Goal: Information Seeking & Learning: Ask a question

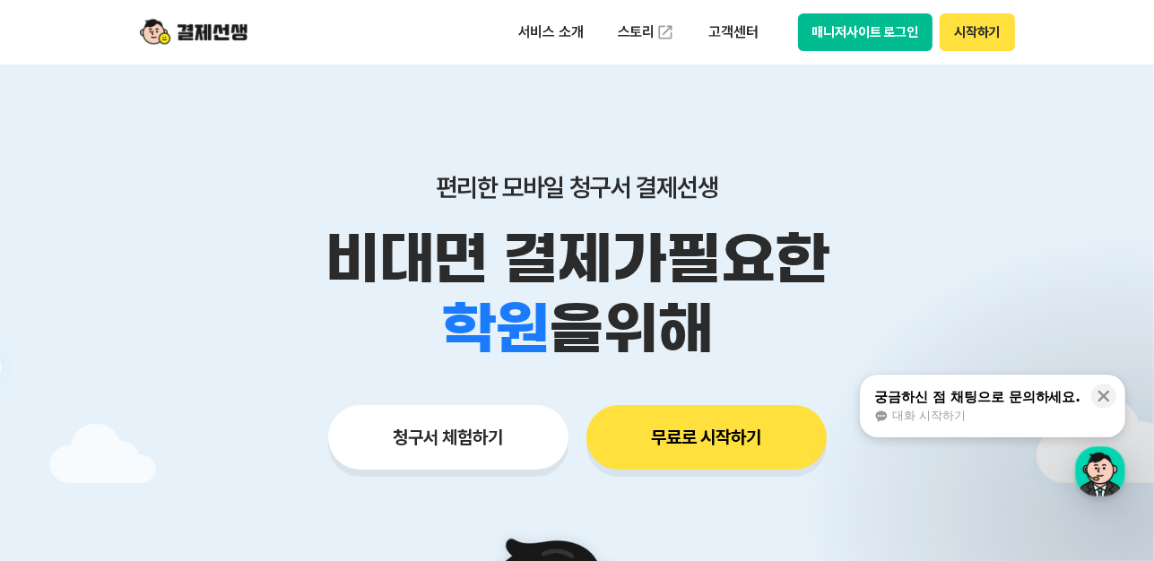
click at [832, 32] on button "매니저사이트 로그인" at bounding box center [865, 32] width 135 height 38
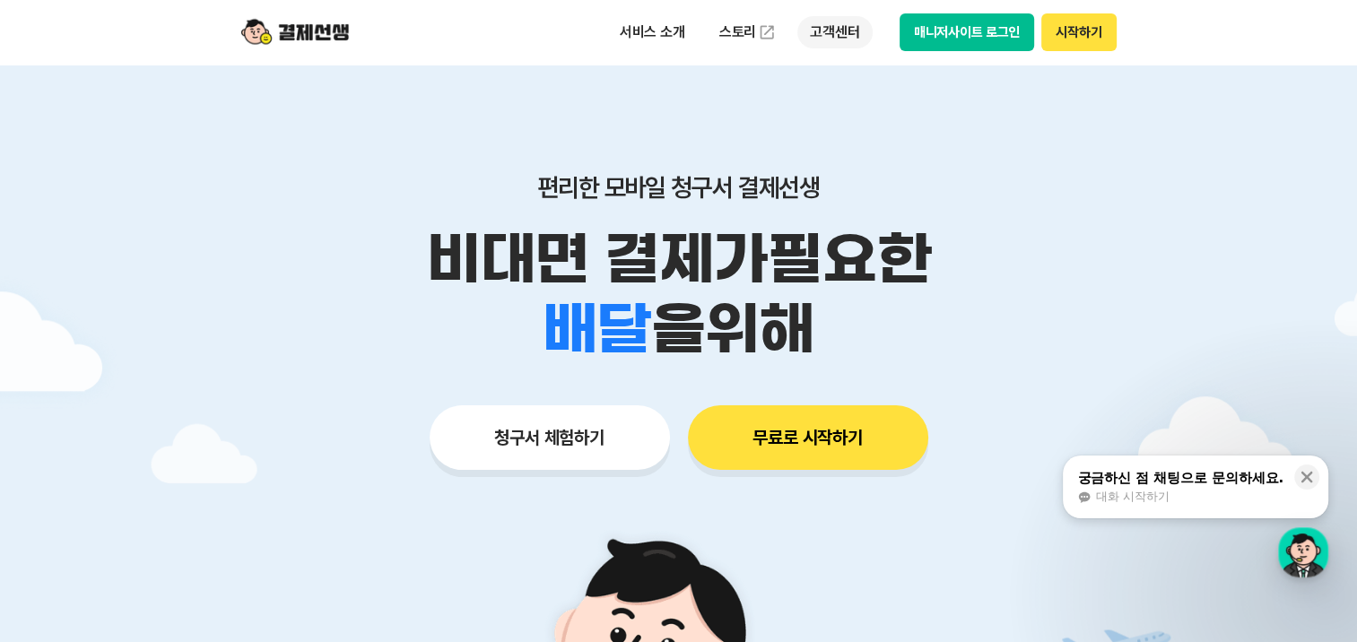
click at [850, 36] on p "고객센터" at bounding box center [834, 32] width 74 height 32
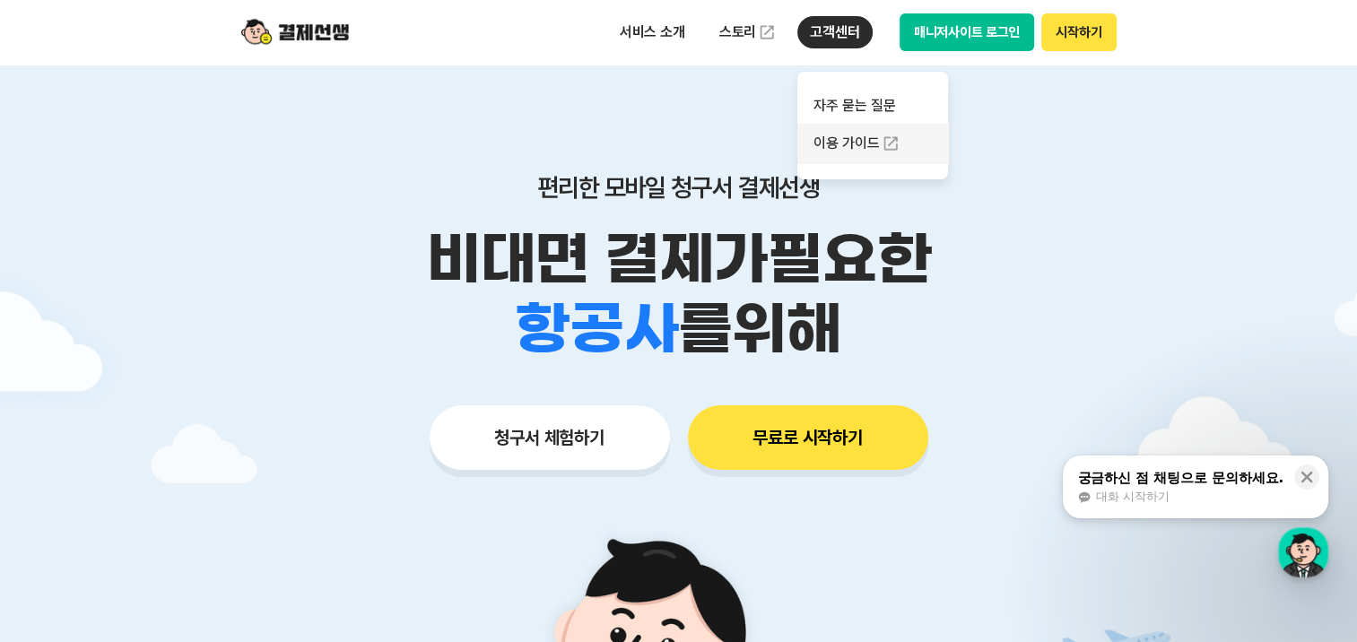
click at [864, 147] on link "이용 가이드" at bounding box center [872, 143] width 151 height 39
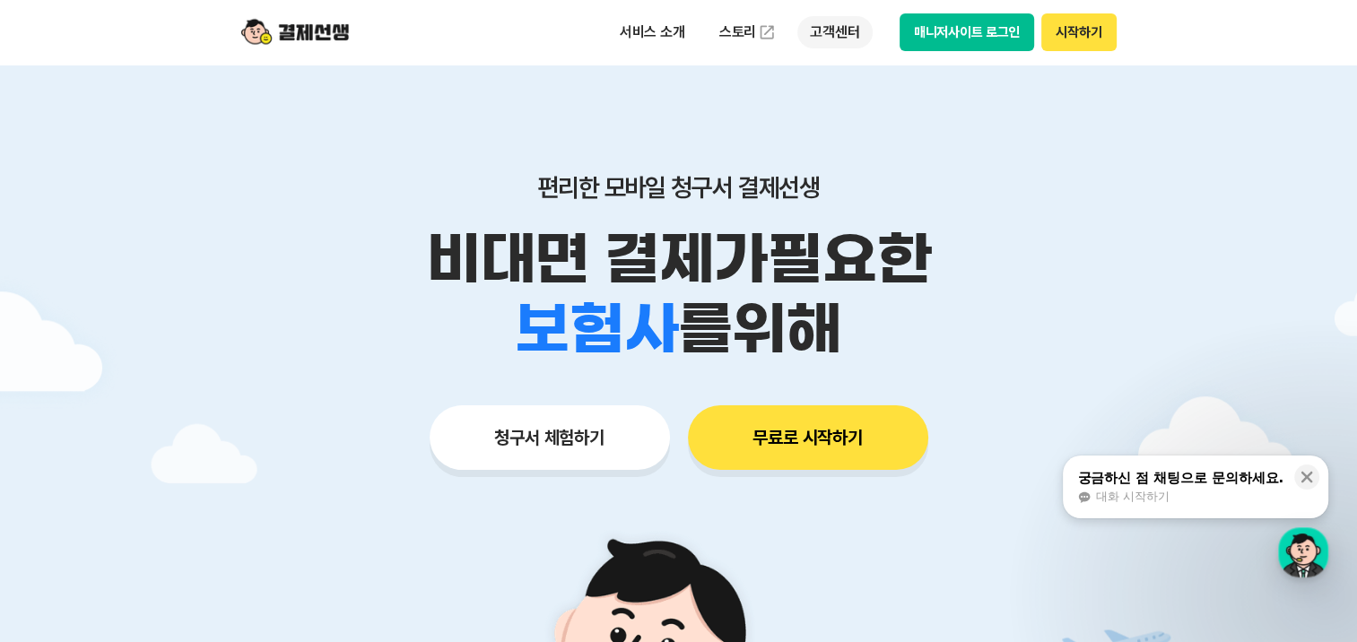
click at [838, 33] on p "고객센터" at bounding box center [834, 32] width 74 height 32
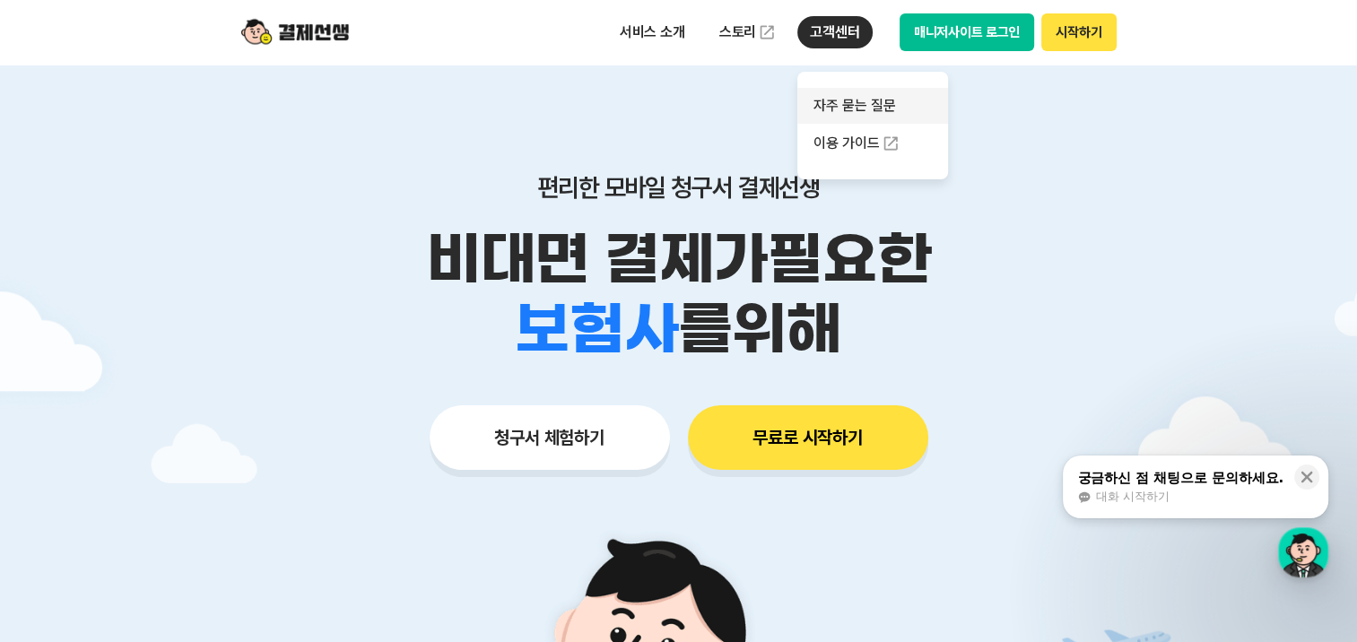
click at [861, 103] on link "자주 묻는 질문" at bounding box center [872, 106] width 151 height 36
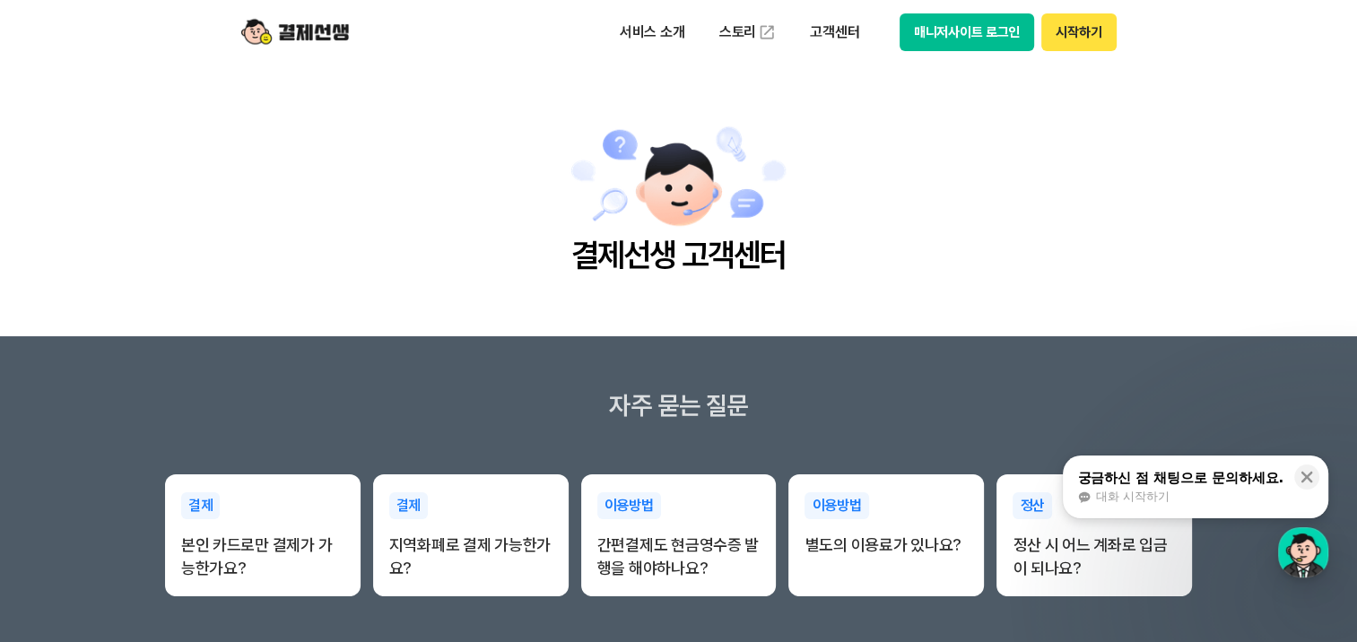
click at [1105, 486] on div "궁금하신 점 채팅으로 문의하세요." at bounding box center [1180, 478] width 206 height 18
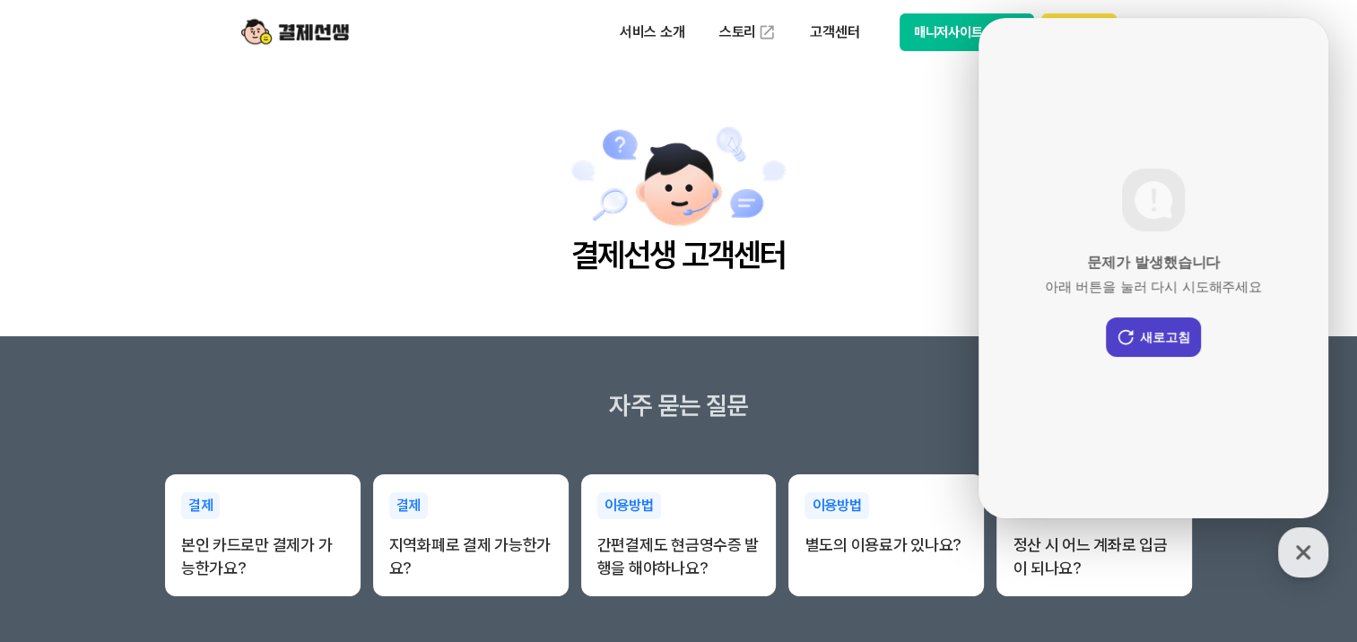
click at [1153, 344] on button "새로고침" at bounding box center [1153, 337] width 95 height 39
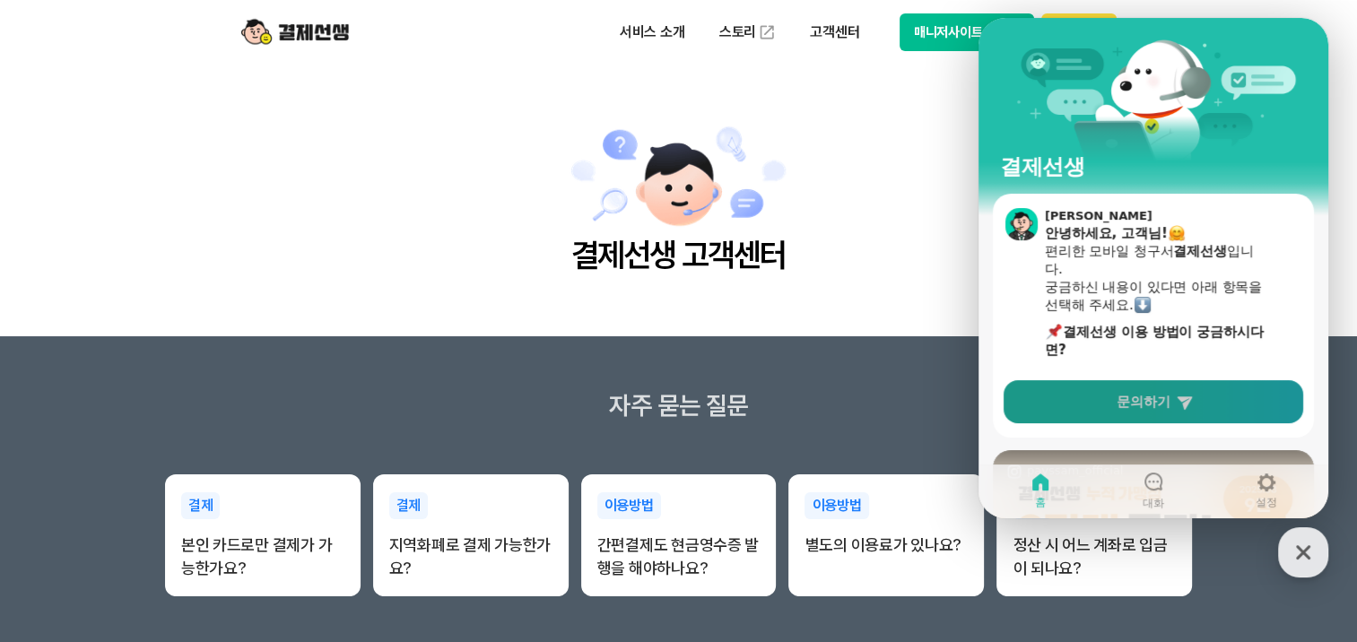
click at [1153, 402] on link "문의하기" at bounding box center [1154, 401] width 300 height 43
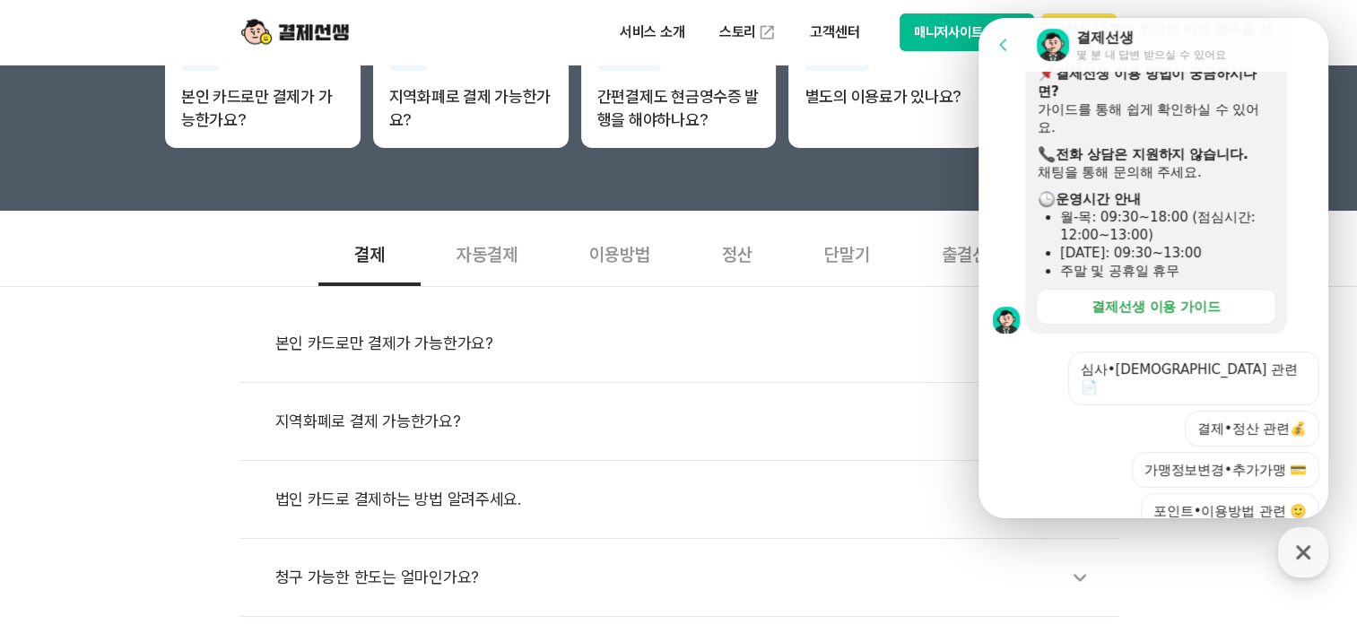
scroll to position [400, 0]
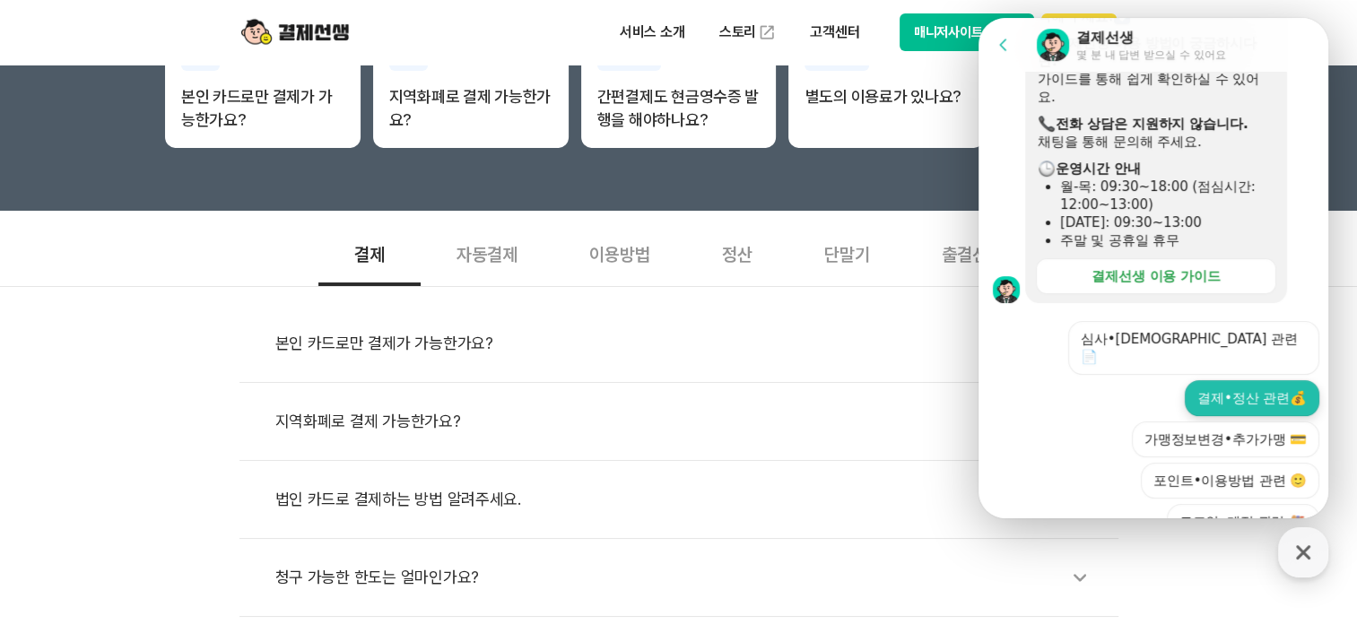
click at [1153, 383] on button "결제•정산 관련💰" at bounding box center [1252, 398] width 135 height 36
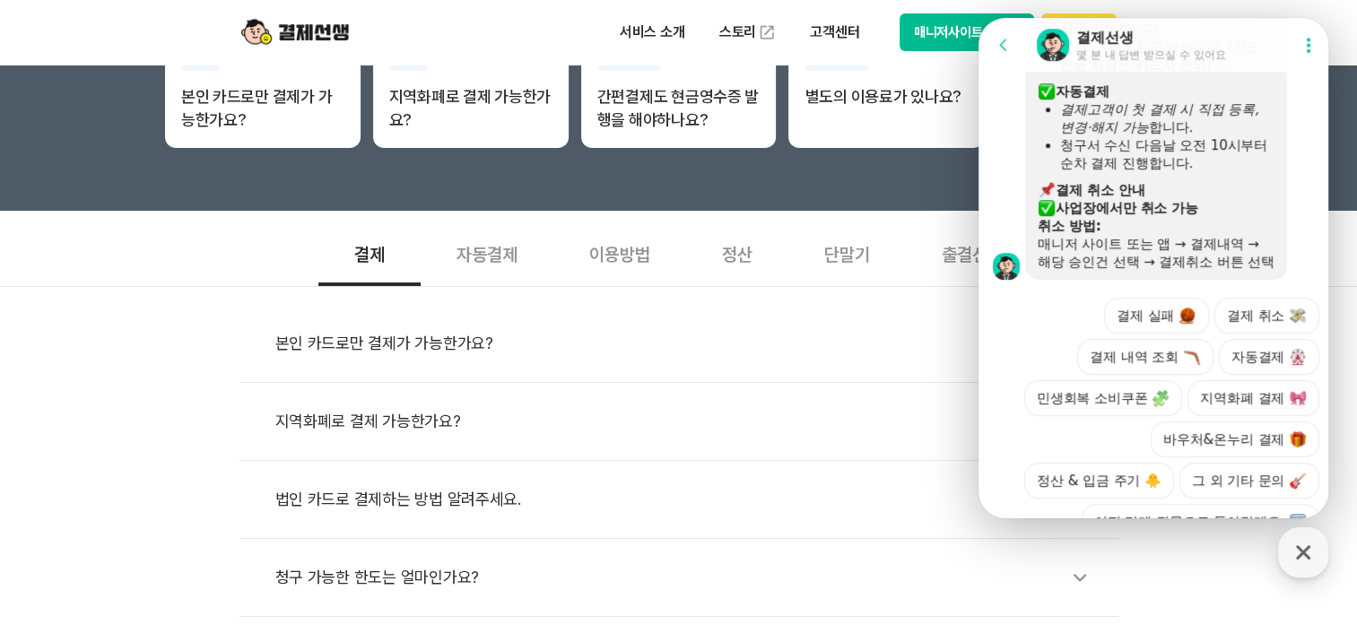
scroll to position [1150, 0]
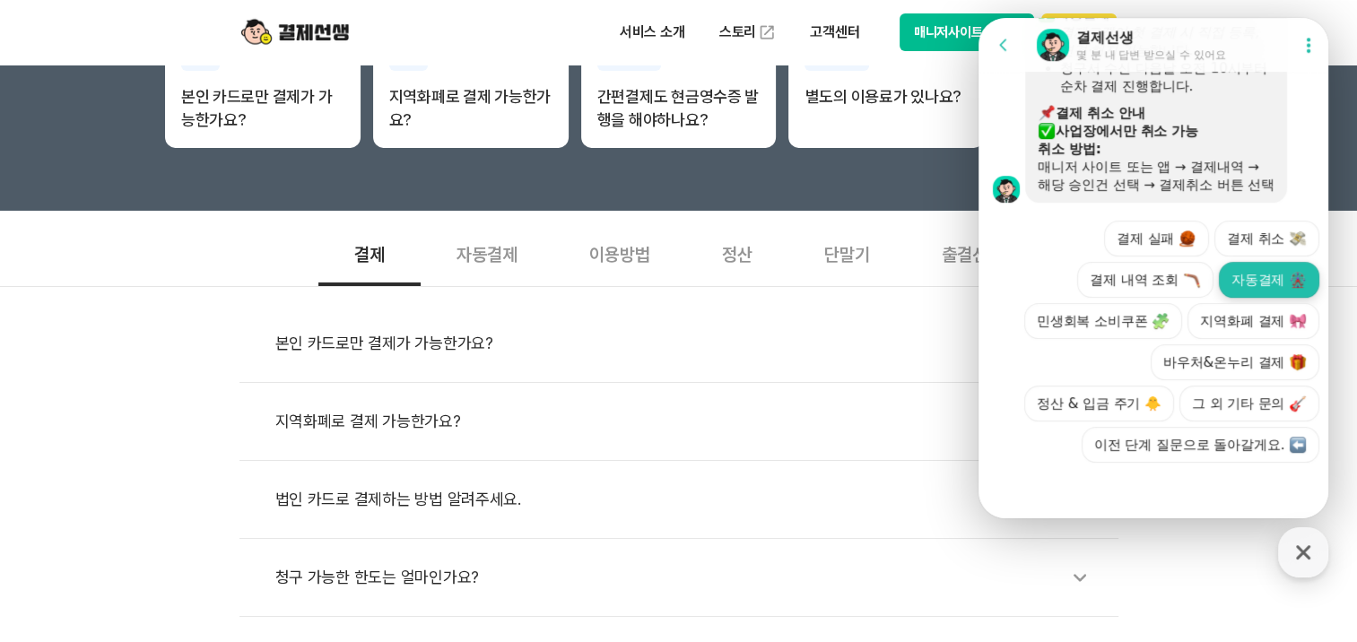
click at [1153, 262] on button "자동결제" at bounding box center [1269, 280] width 100 height 36
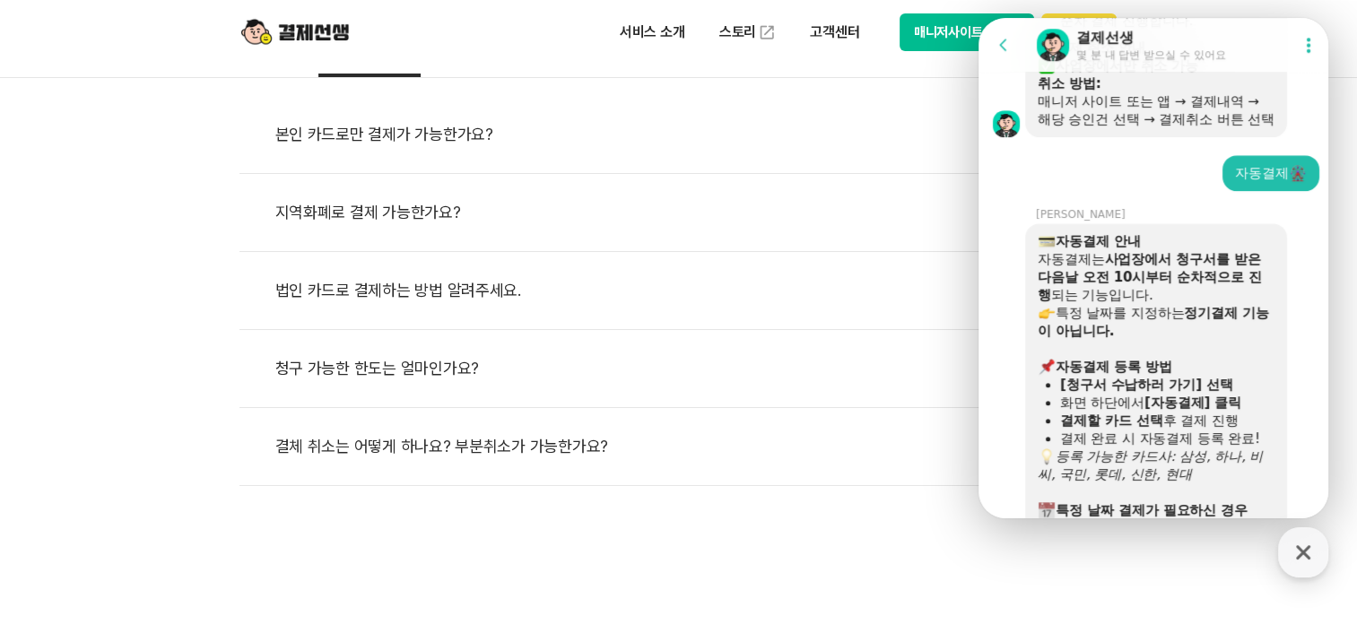
scroll to position [628, 0]
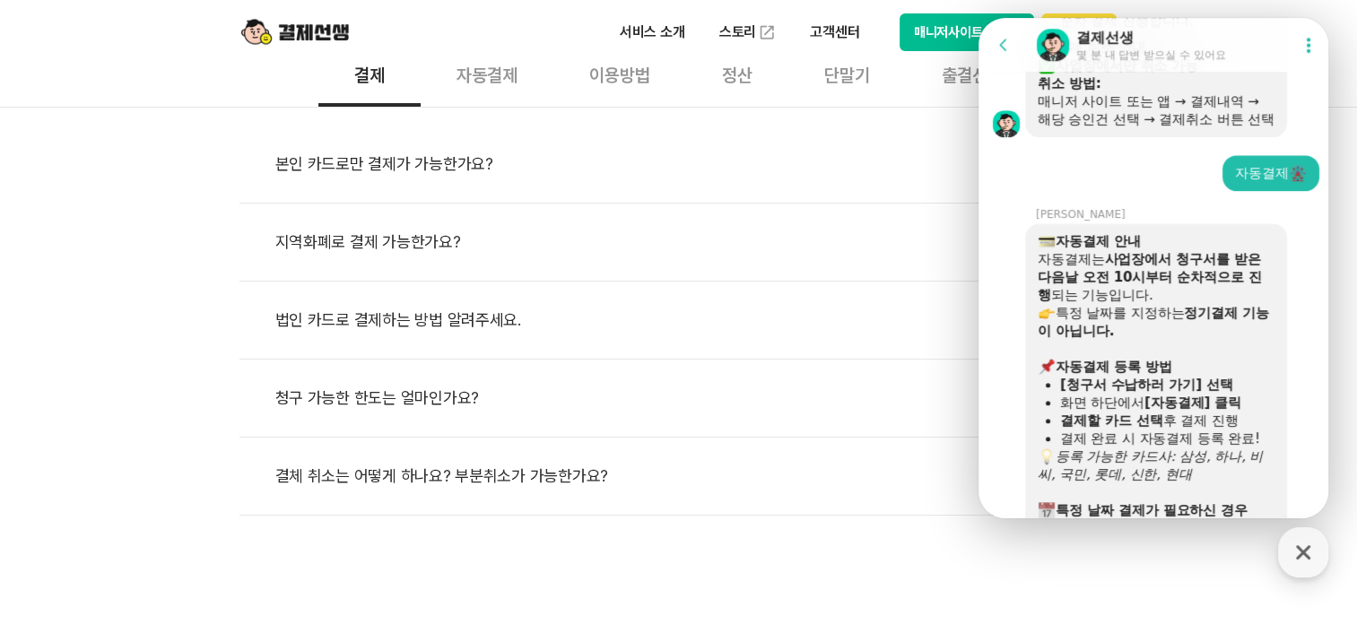
click at [1005, 43] on icon at bounding box center [1004, 45] width 18 height 18
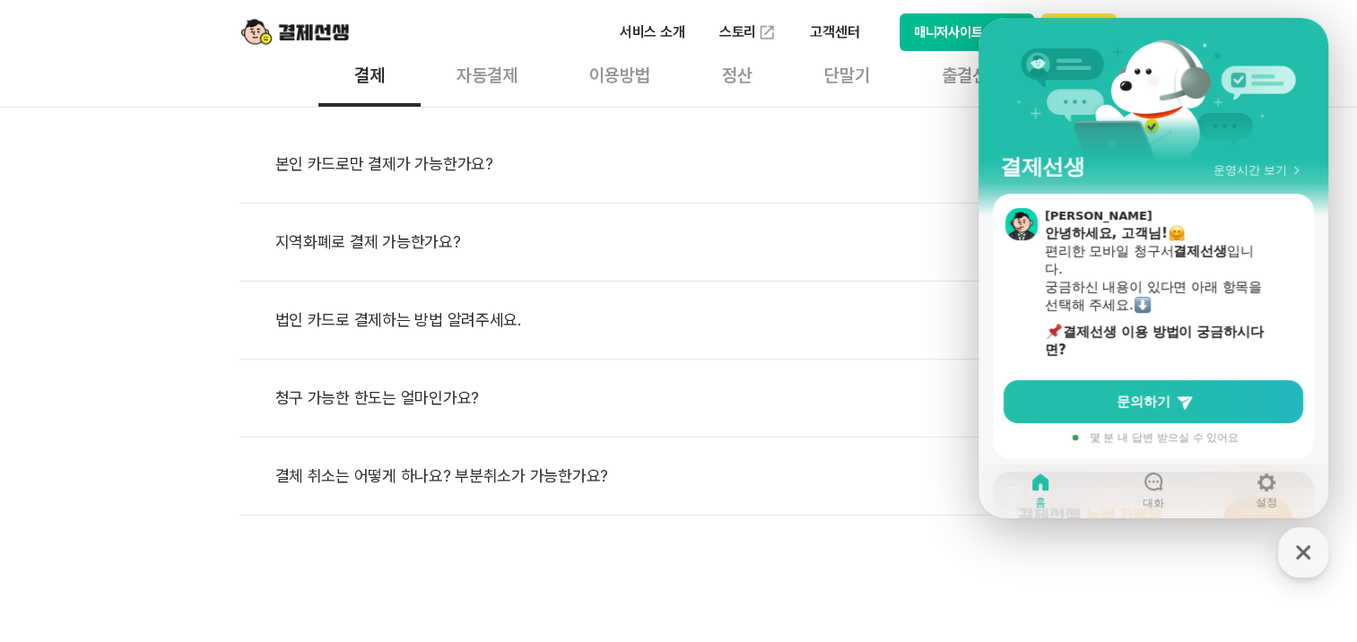
click at [863, 230] on div "지역화폐로 결제 가능한가요?" at bounding box center [687, 242] width 825 height 41
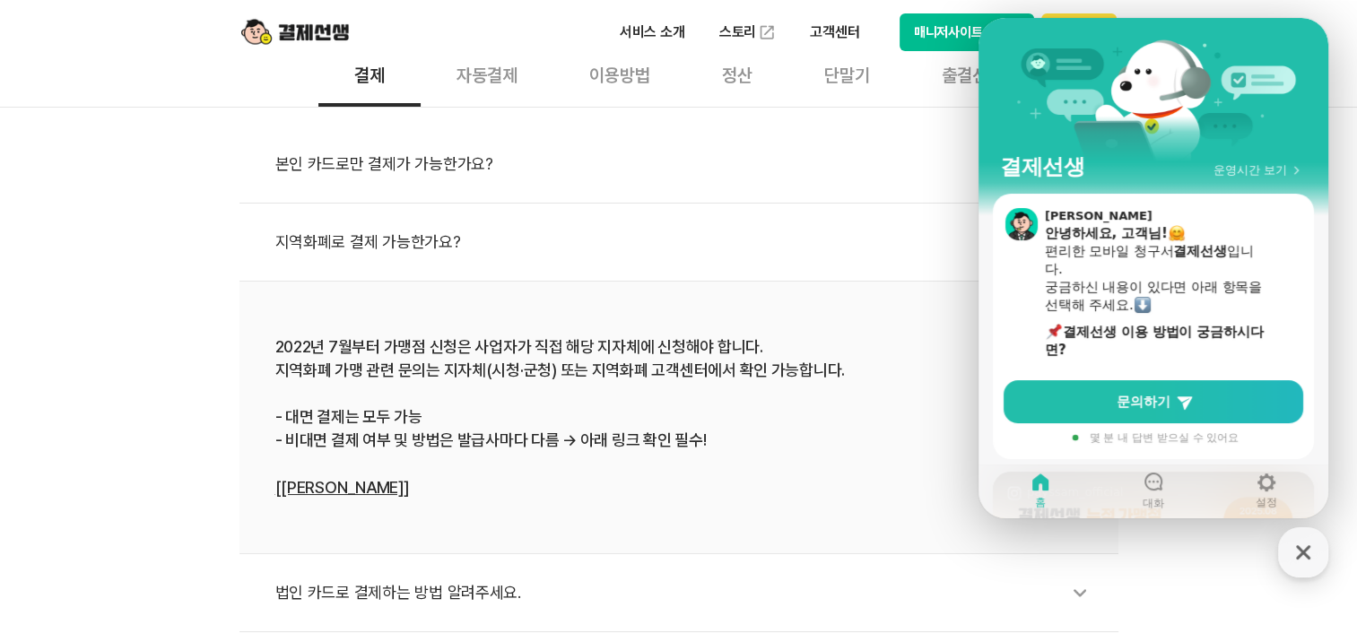
click at [338, 36] on img at bounding box center [295, 32] width 108 height 34
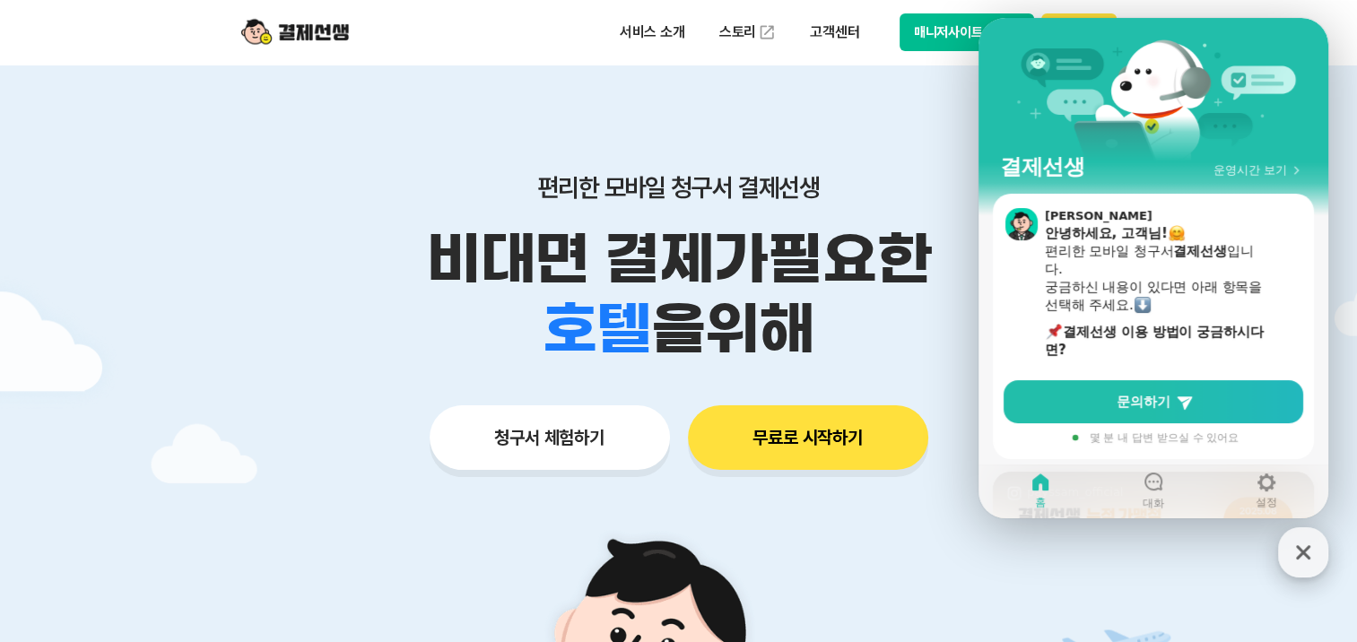
click at [1153, 549] on icon "button" at bounding box center [1303, 552] width 32 height 32
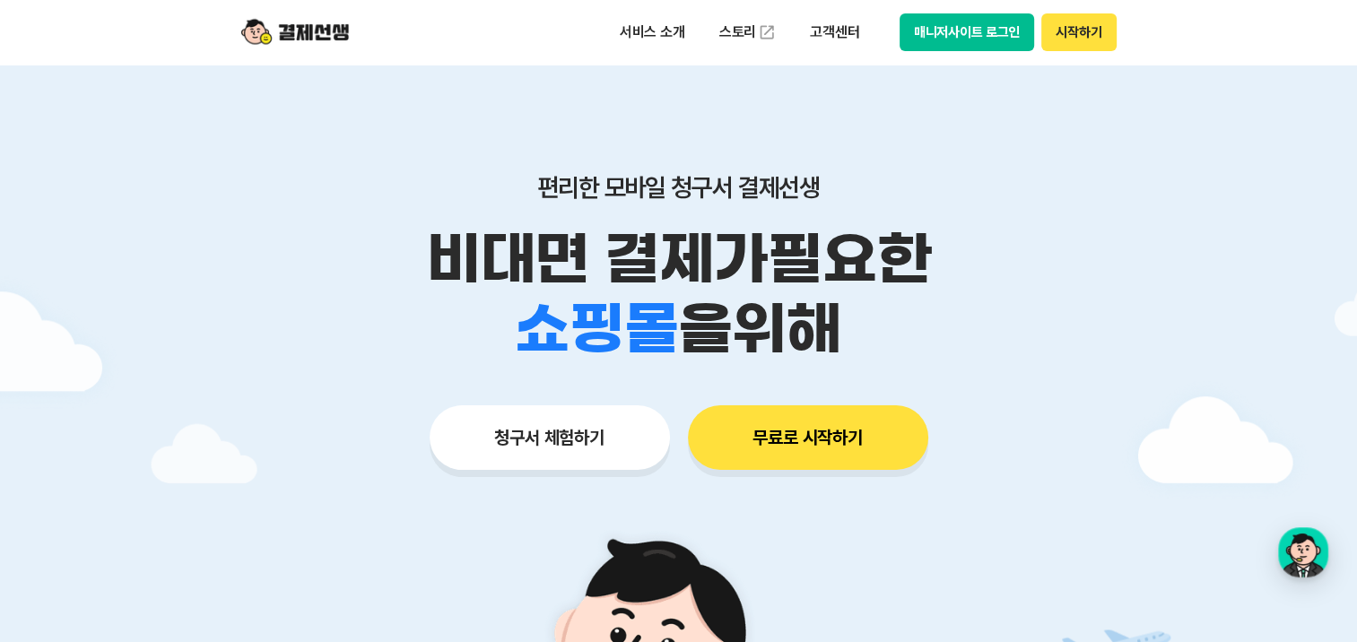
click at [1064, 31] on button "시작하기" at bounding box center [1078, 32] width 74 height 38
click at [1091, 31] on button "시작하기" at bounding box center [1078, 32] width 74 height 38
click at [971, 39] on button "매니저사이트 로그인" at bounding box center [967, 32] width 135 height 38
